Goal: Find specific fact: Find contact information

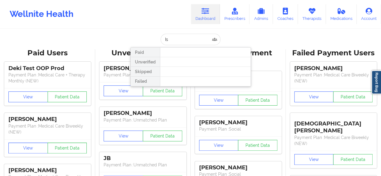
type input "I"
type input "+"
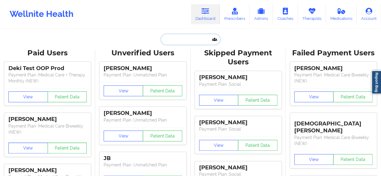
paste input "[PERSON_NAME] (LUCET)"
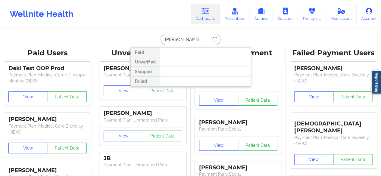
type input "[PERSON_NAME]"
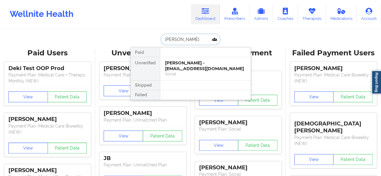
click at [180, 60] on div "[PERSON_NAME] - [EMAIL_ADDRESS][DOMAIN_NAME]" at bounding box center [205, 65] width 81 height 11
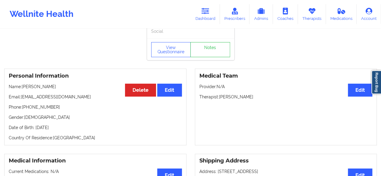
scroll to position [13, 0]
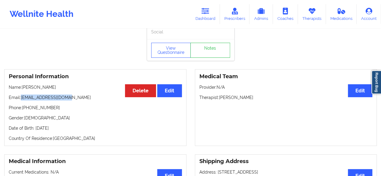
drag, startPoint x: 20, startPoint y: 101, endPoint x: 88, endPoint y: 101, distance: 67.4
click at [88, 101] on p "Email: [EMAIL_ADDRESS][DOMAIN_NAME]" at bounding box center [95, 98] width 173 height 6
copy p "[EMAIL_ADDRESS][DOMAIN_NAME]"
